Goal: Obtain resource: Download file/media

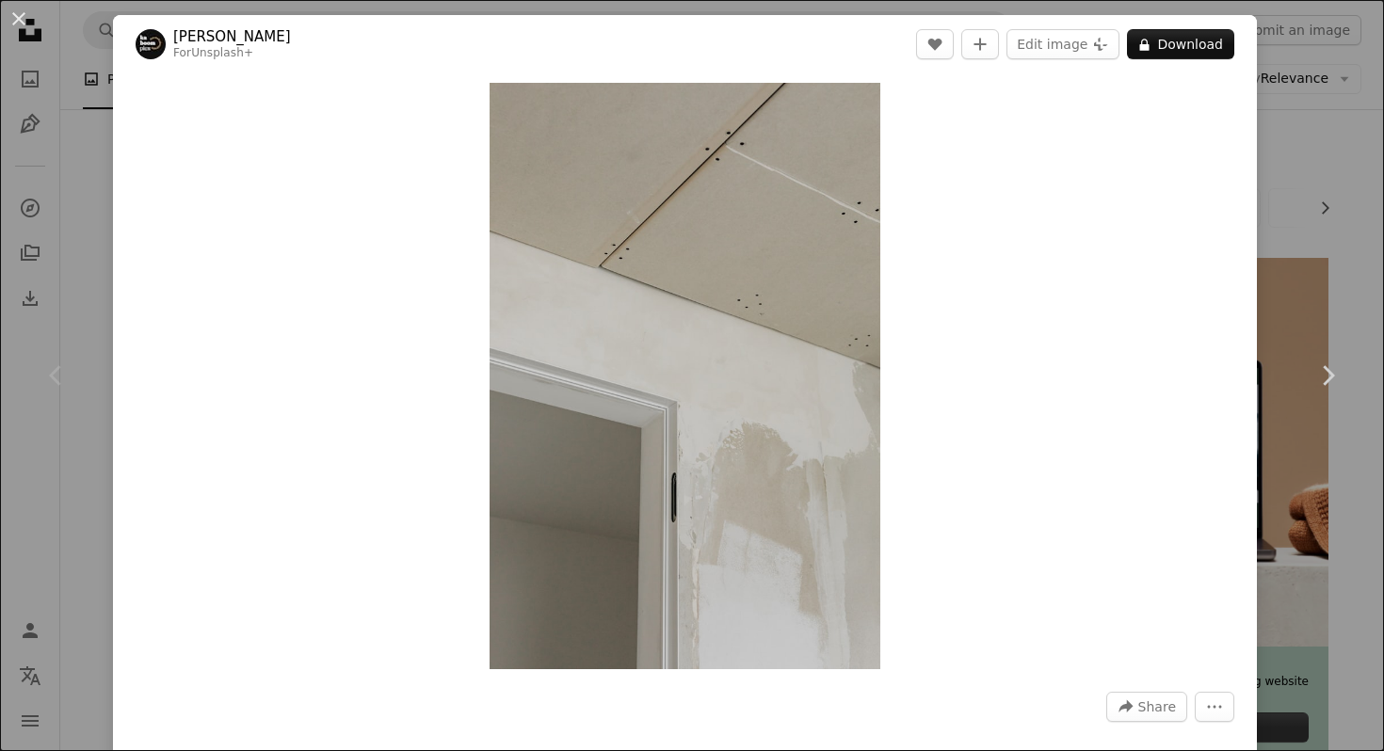
click at [74, 144] on div "An X shape Chevron left Chevron right [PERSON_NAME] For Unsplash+ A heart A plu…" at bounding box center [692, 375] width 1384 height 751
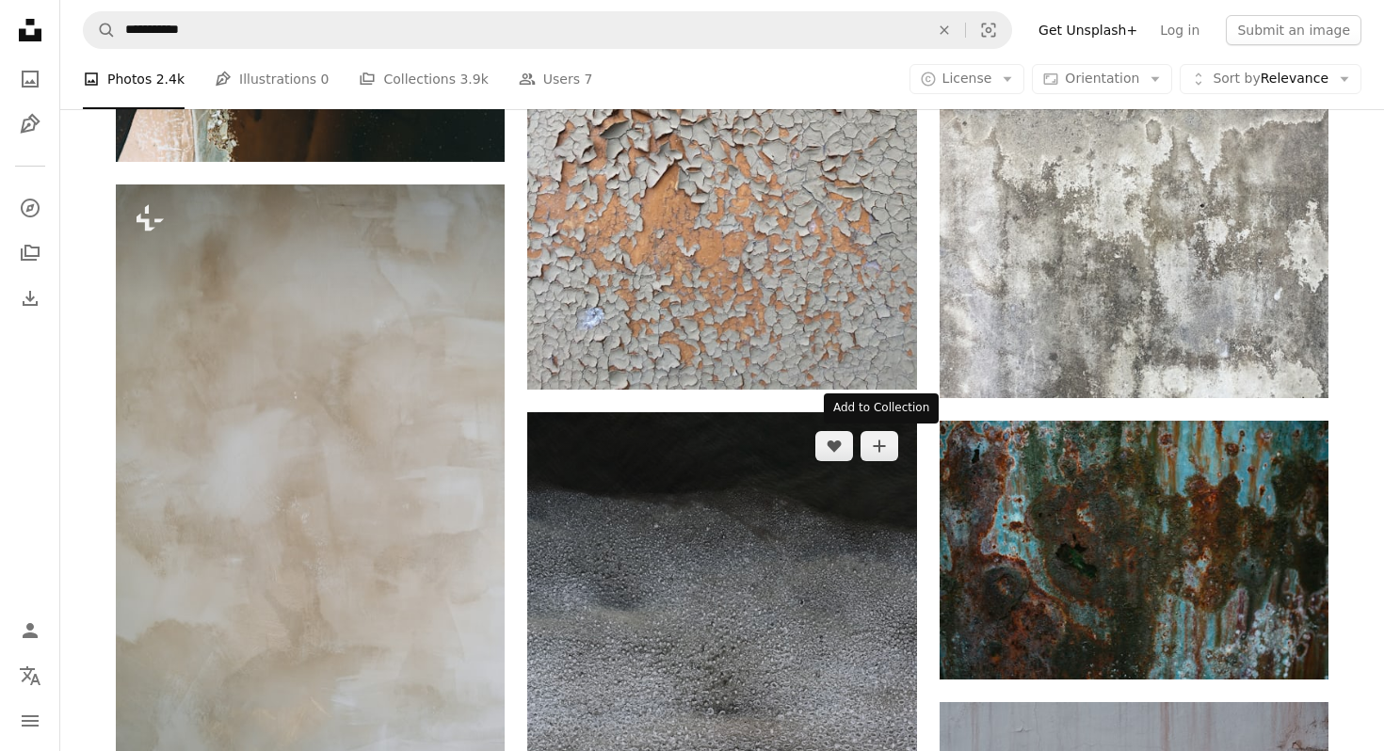
scroll to position [996, 0]
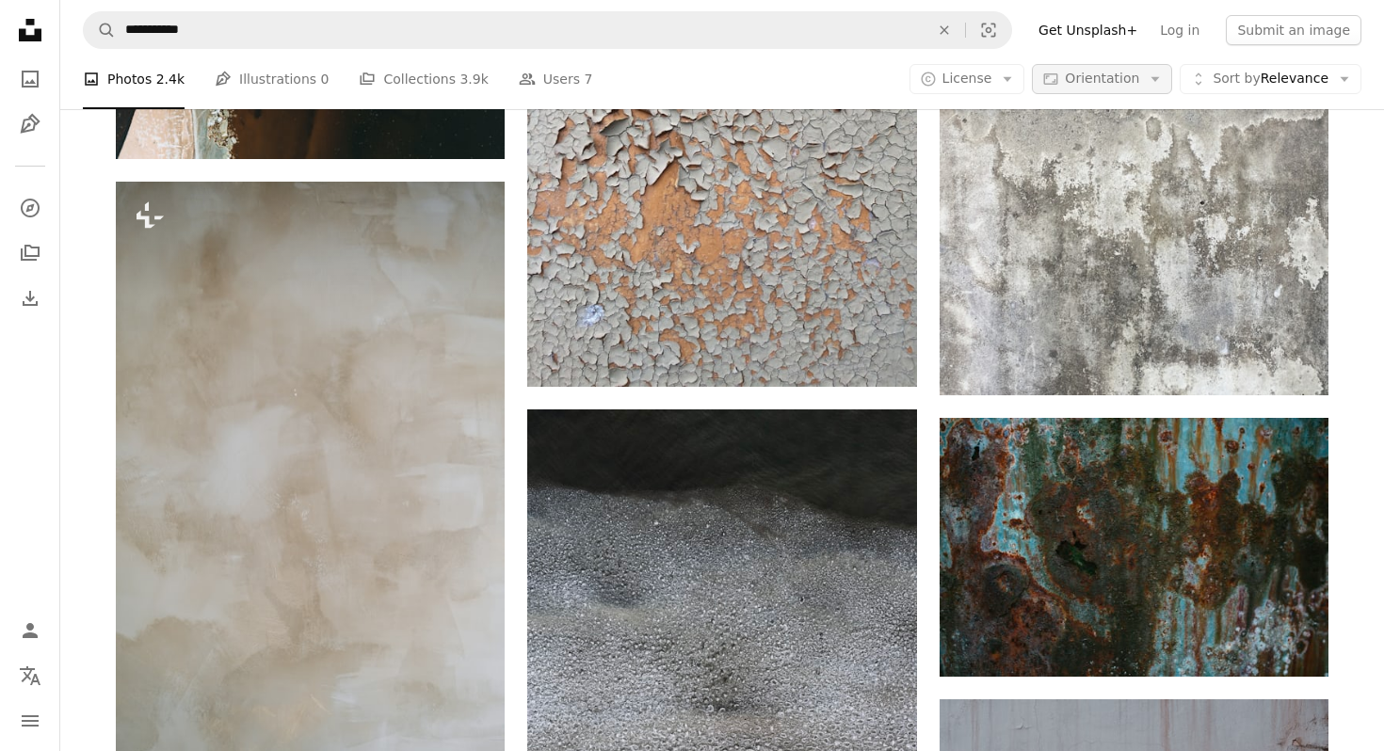
click at [1110, 88] on span "Orientation" at bounding box center [1102, 79] width 74 height 19
click at [1225, 75] on span "Sort by" at bounding box center [1235, 78] width 47 height 15
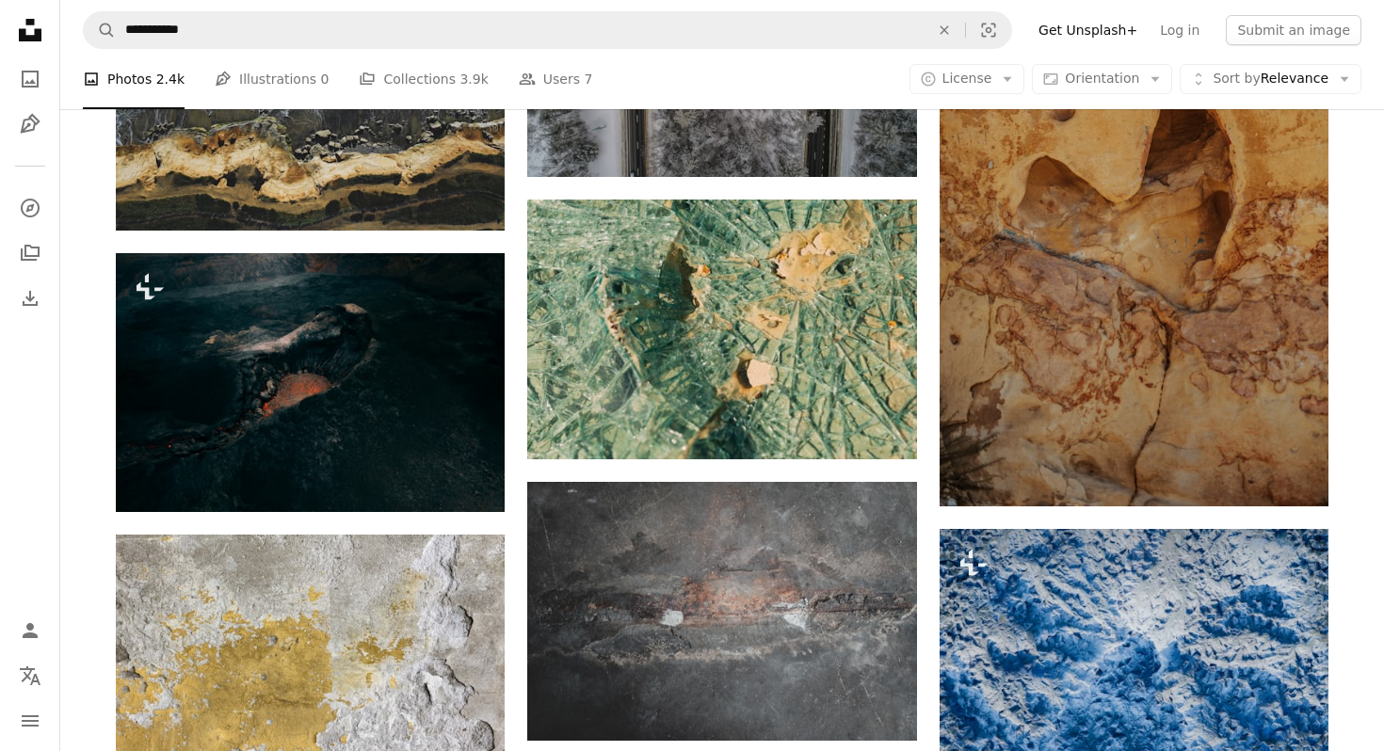
scroll to position [2069, 0]
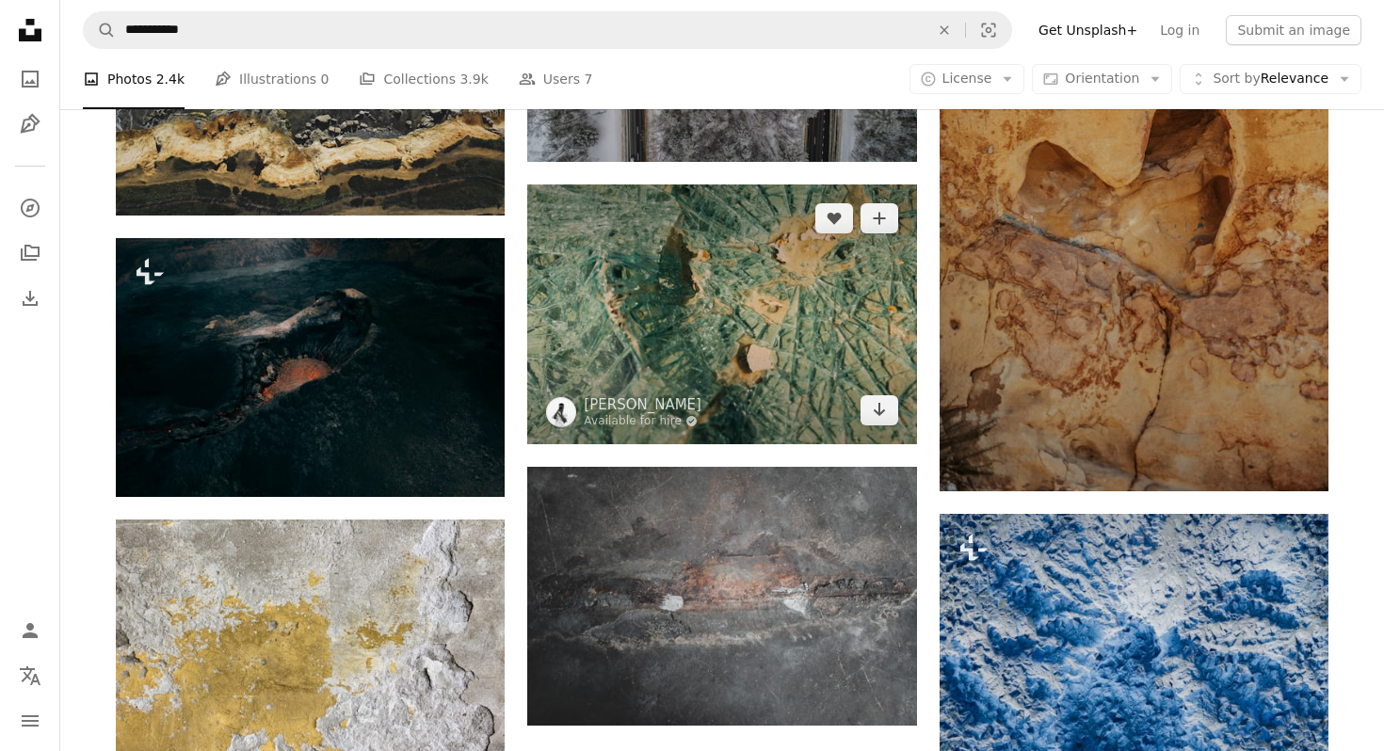
click at [695, 255] on img at bounding box center [721, 313] width 389 height 259
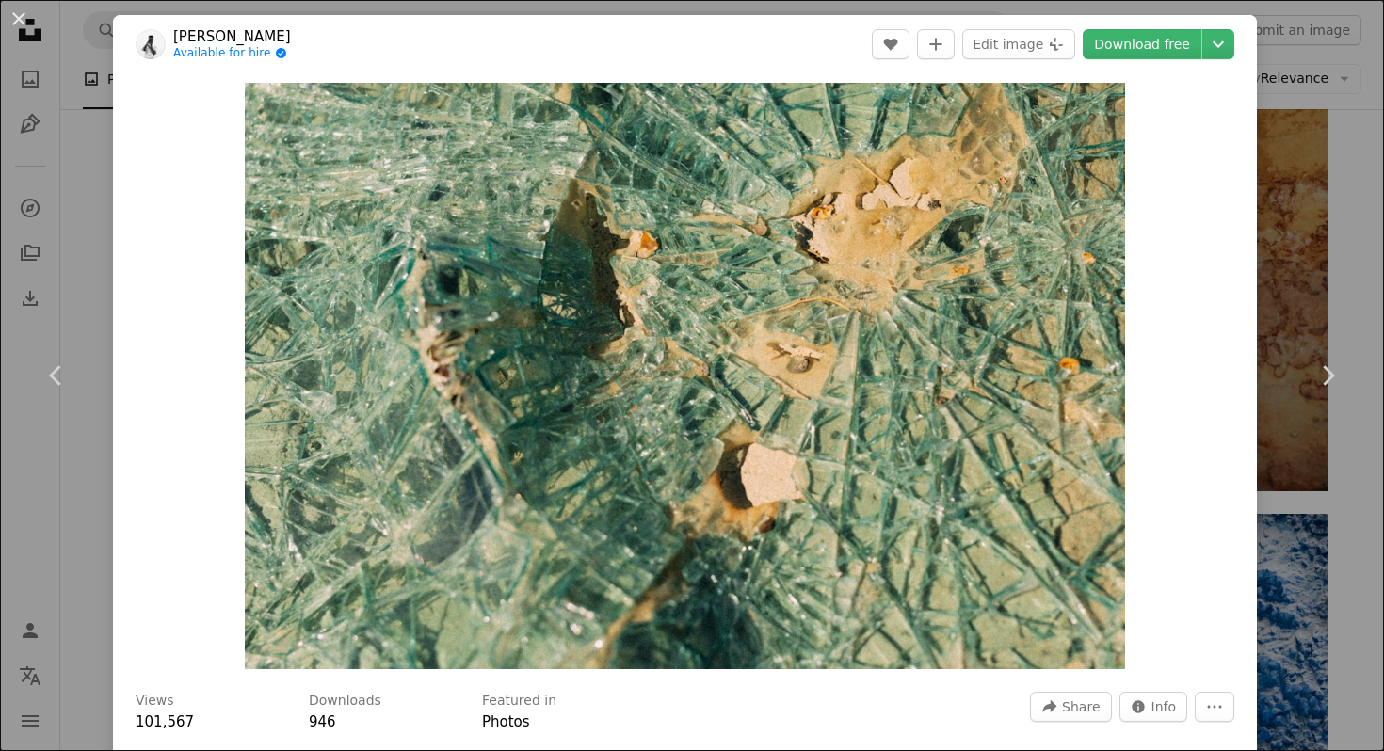
click at [1288, 175] on div "An X shape Chevron left Chevron right [PERSON_NAME] Available for hire A checkm…" at bounding box center [692, 375] width 1384 height 751
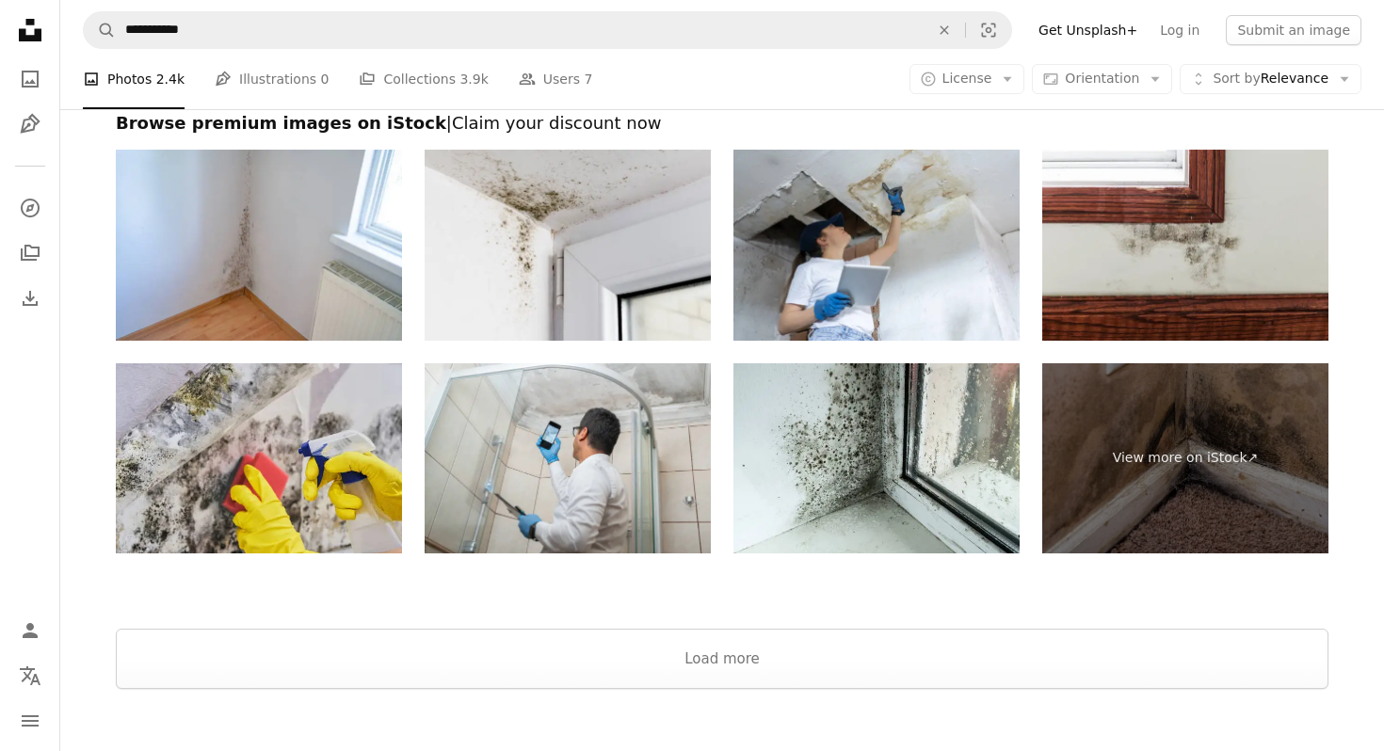
scroll to position [5738, 0]
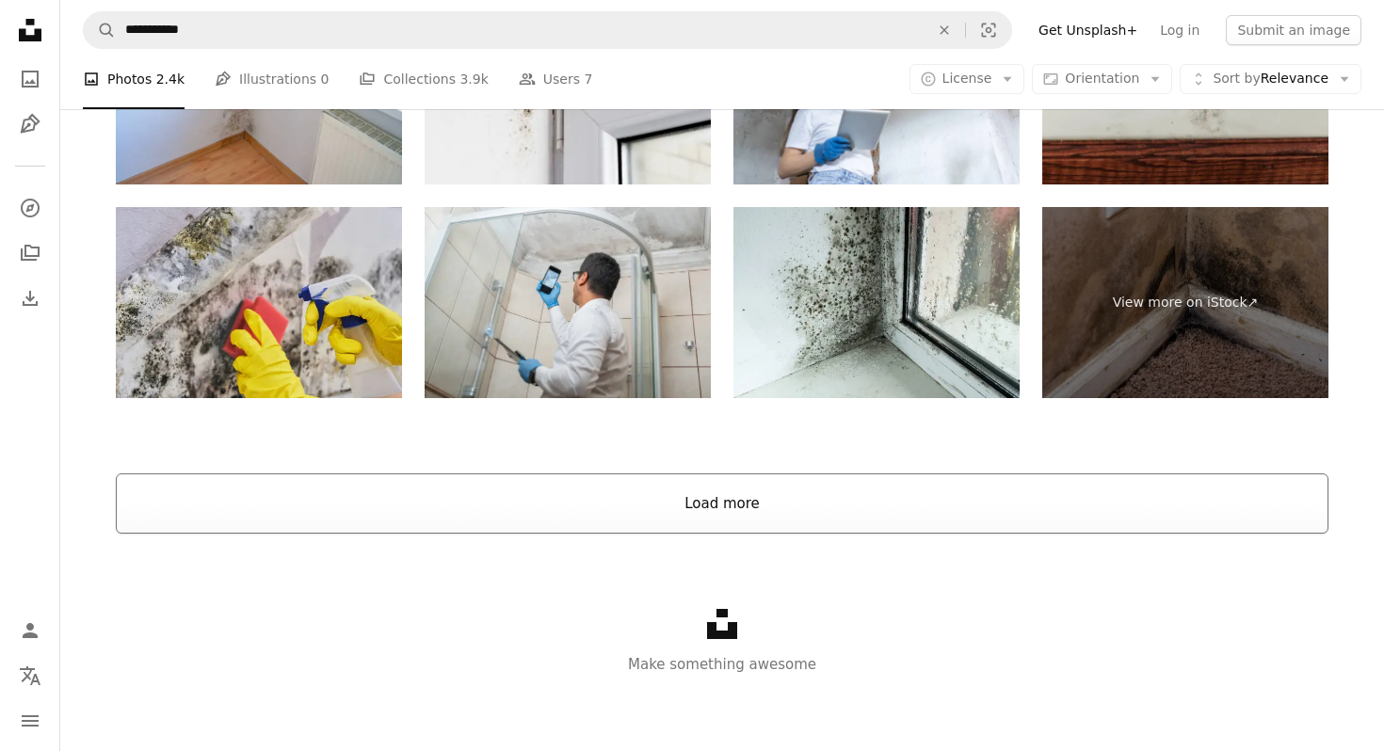
click at [635, 510] on button "Load more" at bounding box center [722, 503] width 1212 height 60
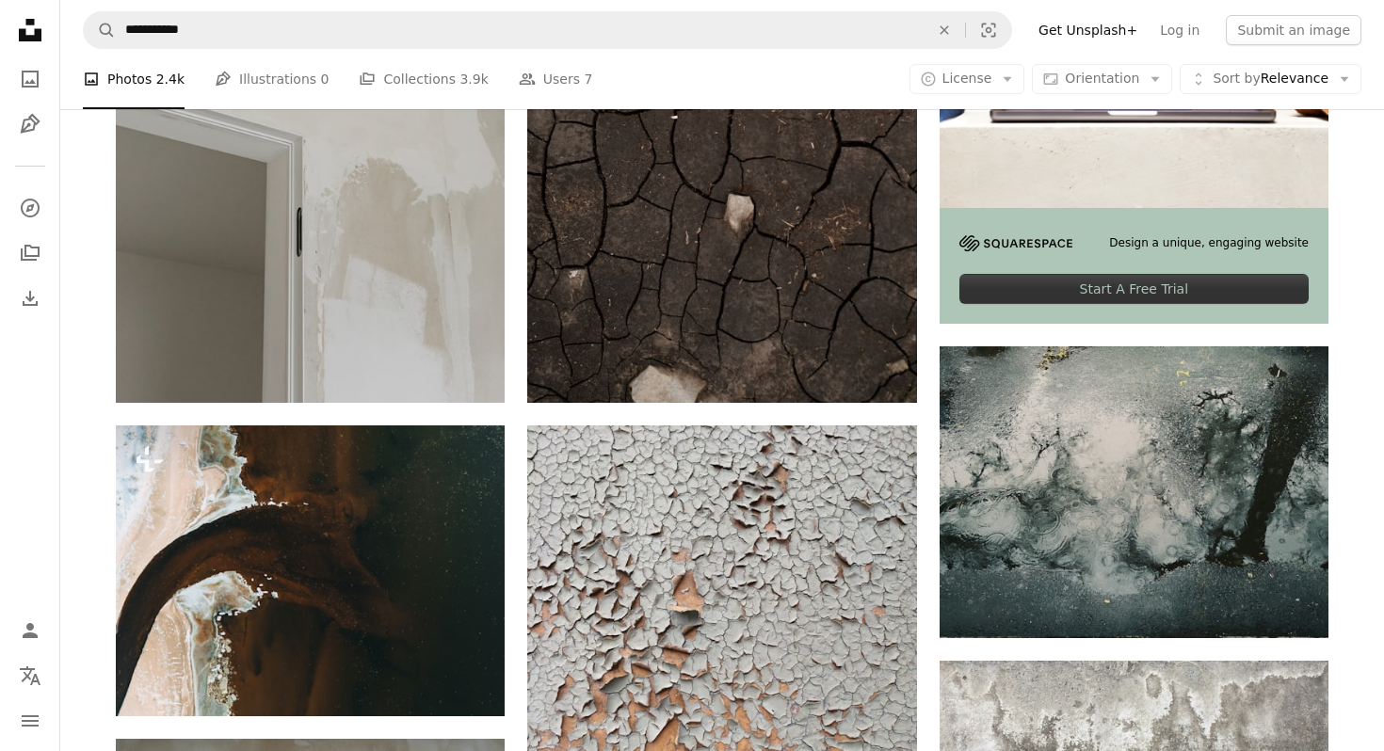
scroll to position [0, 0]
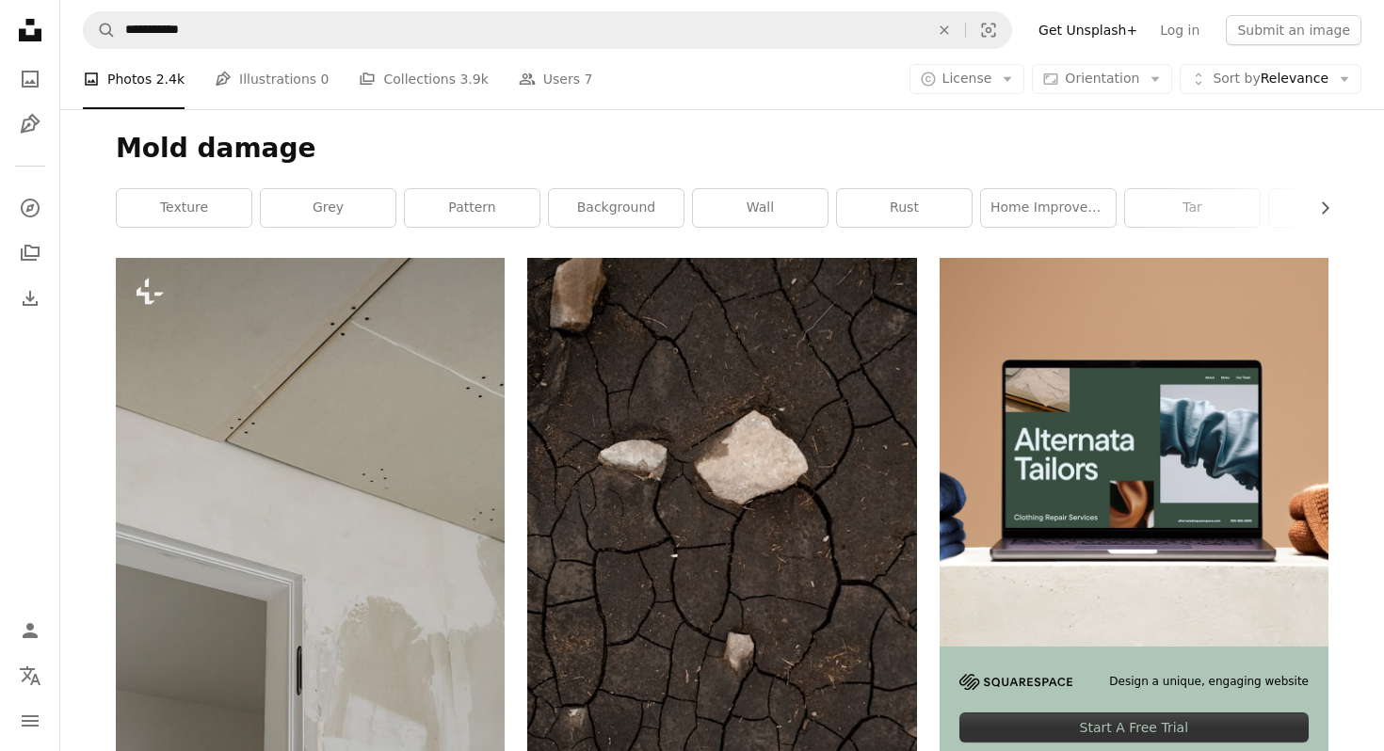
scroll to position [1984, 0]
